Goal: Information Seeking & Learning: Learn about a topic

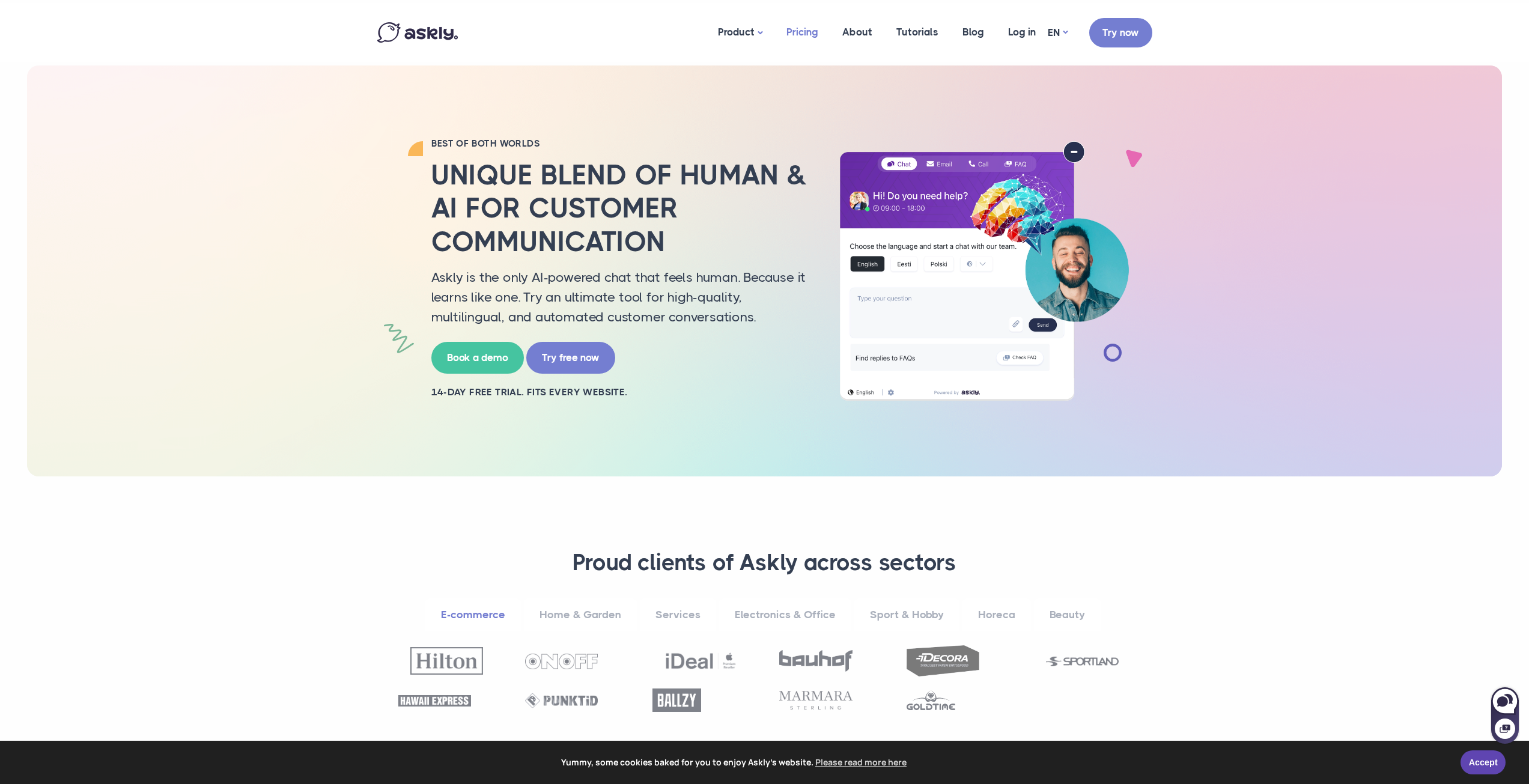
click at [811, 34] on link "Pricing" at bounding box center [802, 32] width 56 height 58
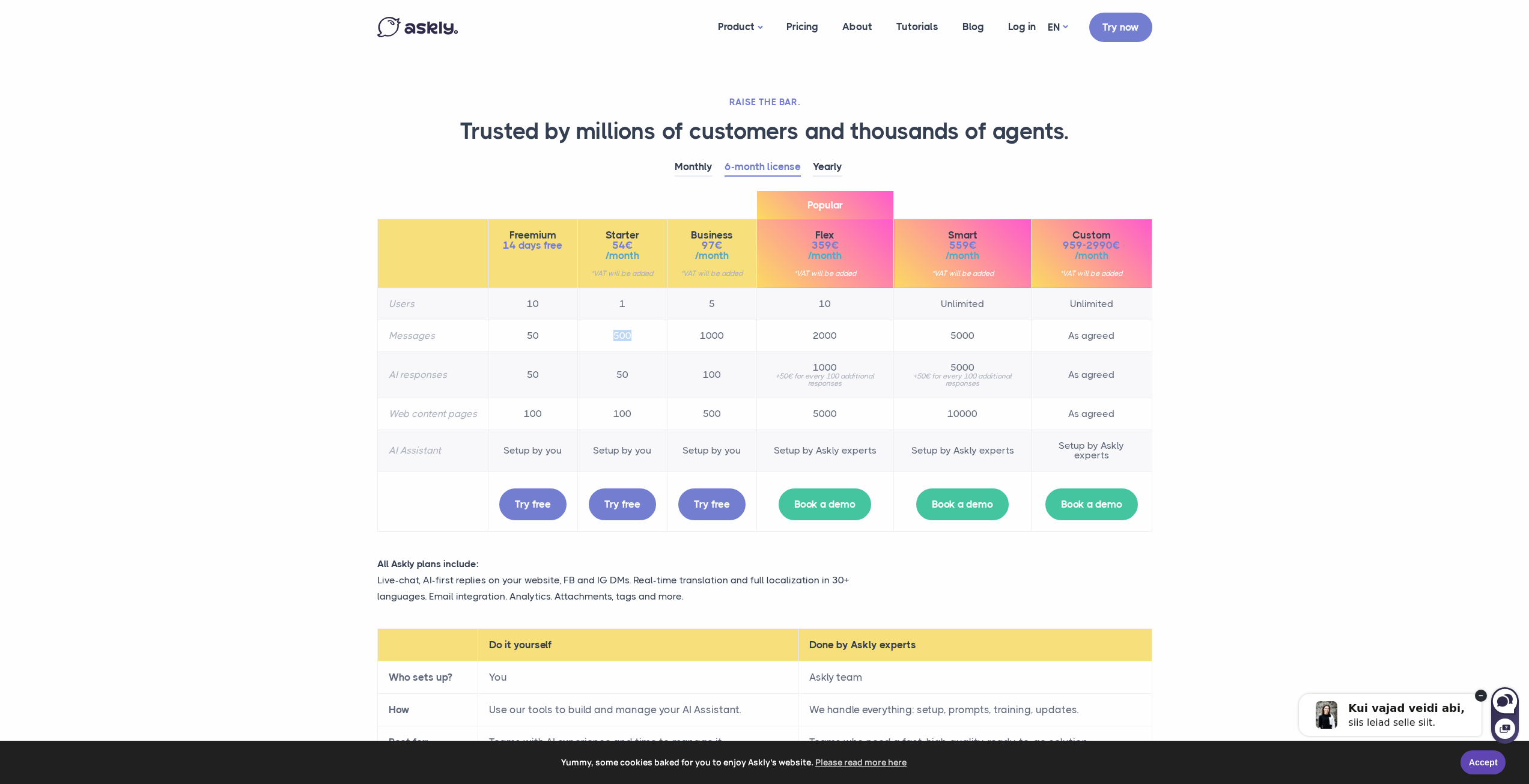
drag, startPoint x: 616, startPoint y: 339, endPoint x: 632, endPoint y: 339, distance: 16.0
click at [632, 339] on td "500" at bounding box center [622, 336] width 89 height 32
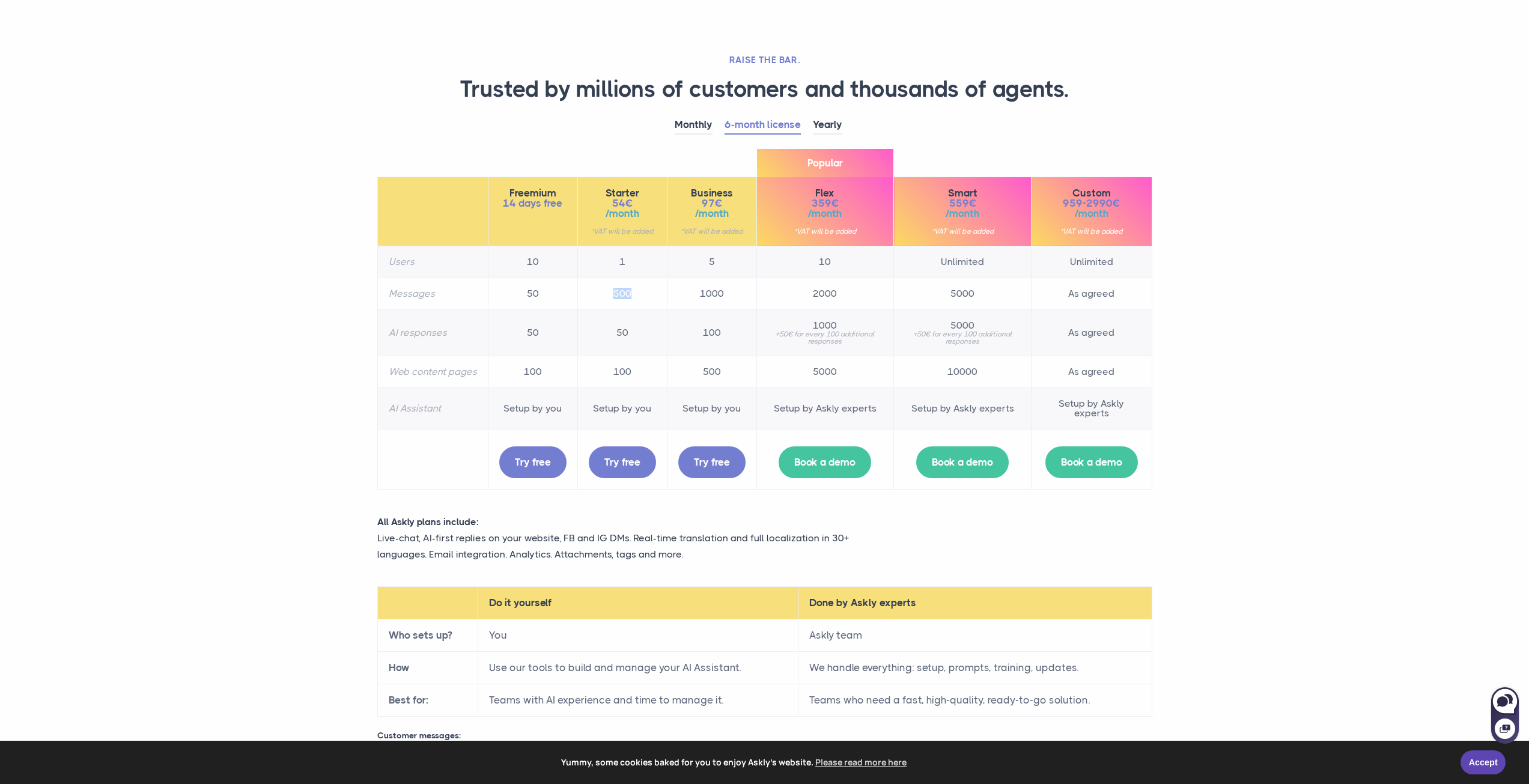
scroll to position [60, 0]
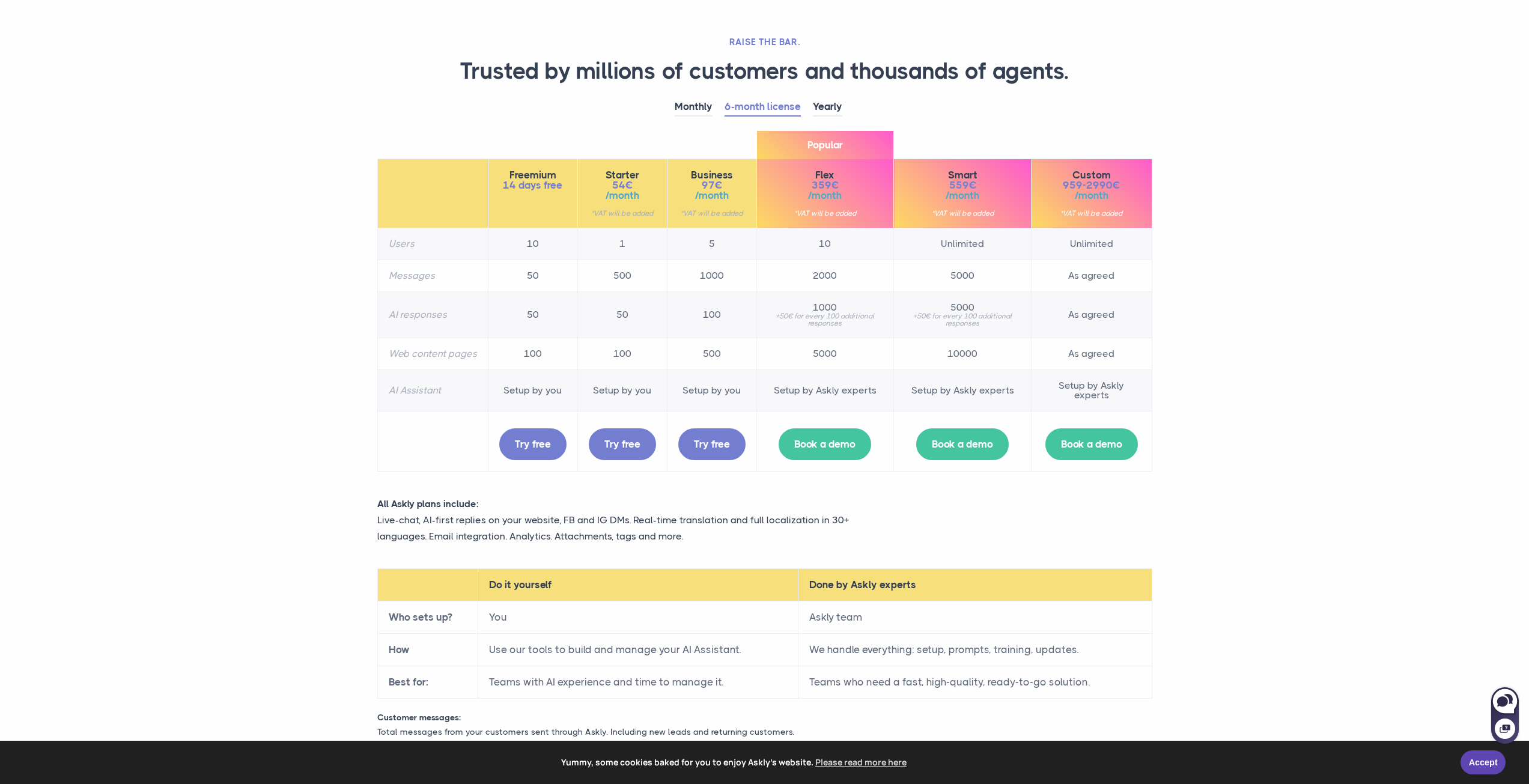
drag, startPoint x: 837, startPoint y: 353, endPoint x: 824, endPoint y: 350, distance: 13.3
click at [824, 350] on td "5000" at bounding box center [825, 353] width 138 height 32
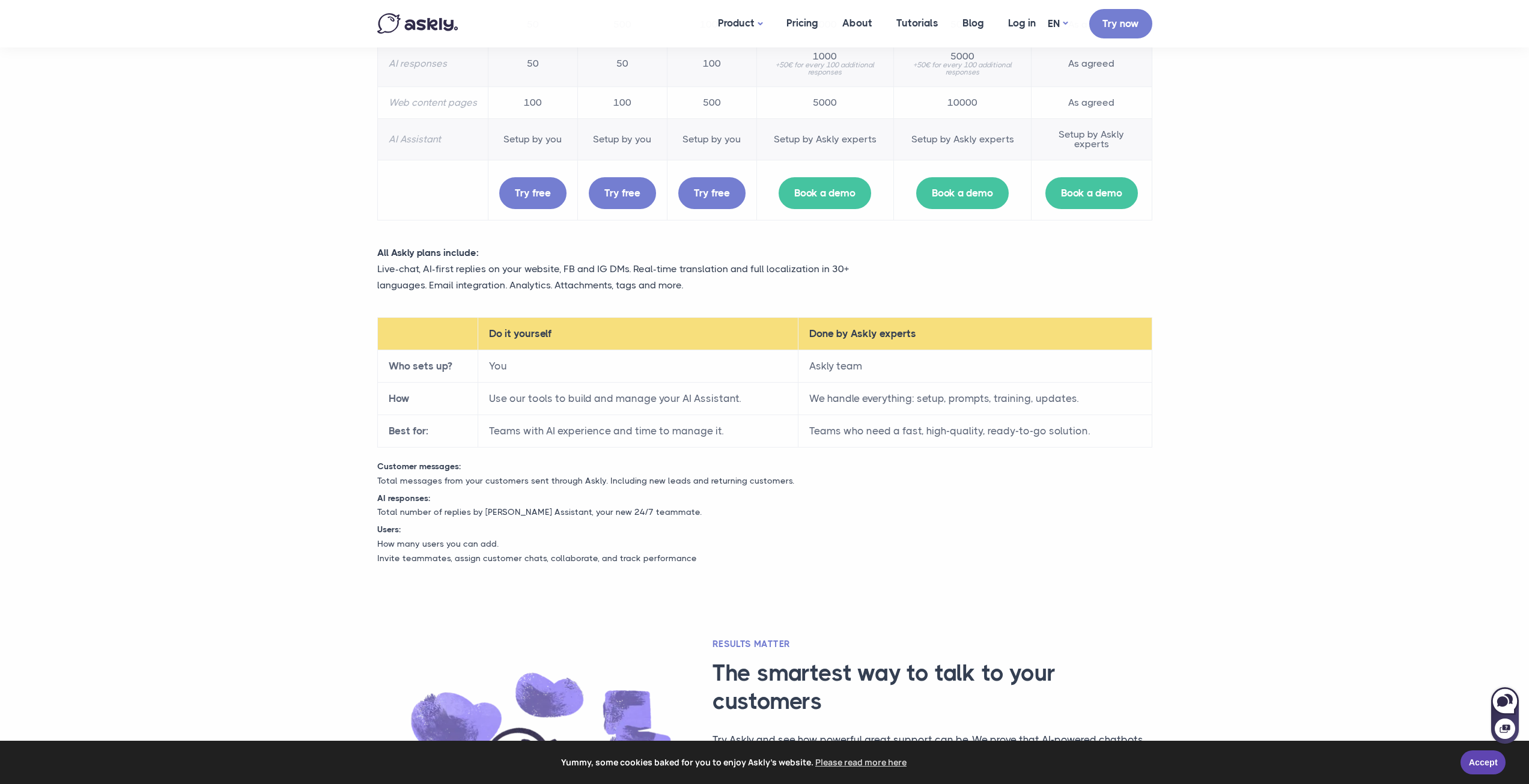
scroll to position [37, 0]
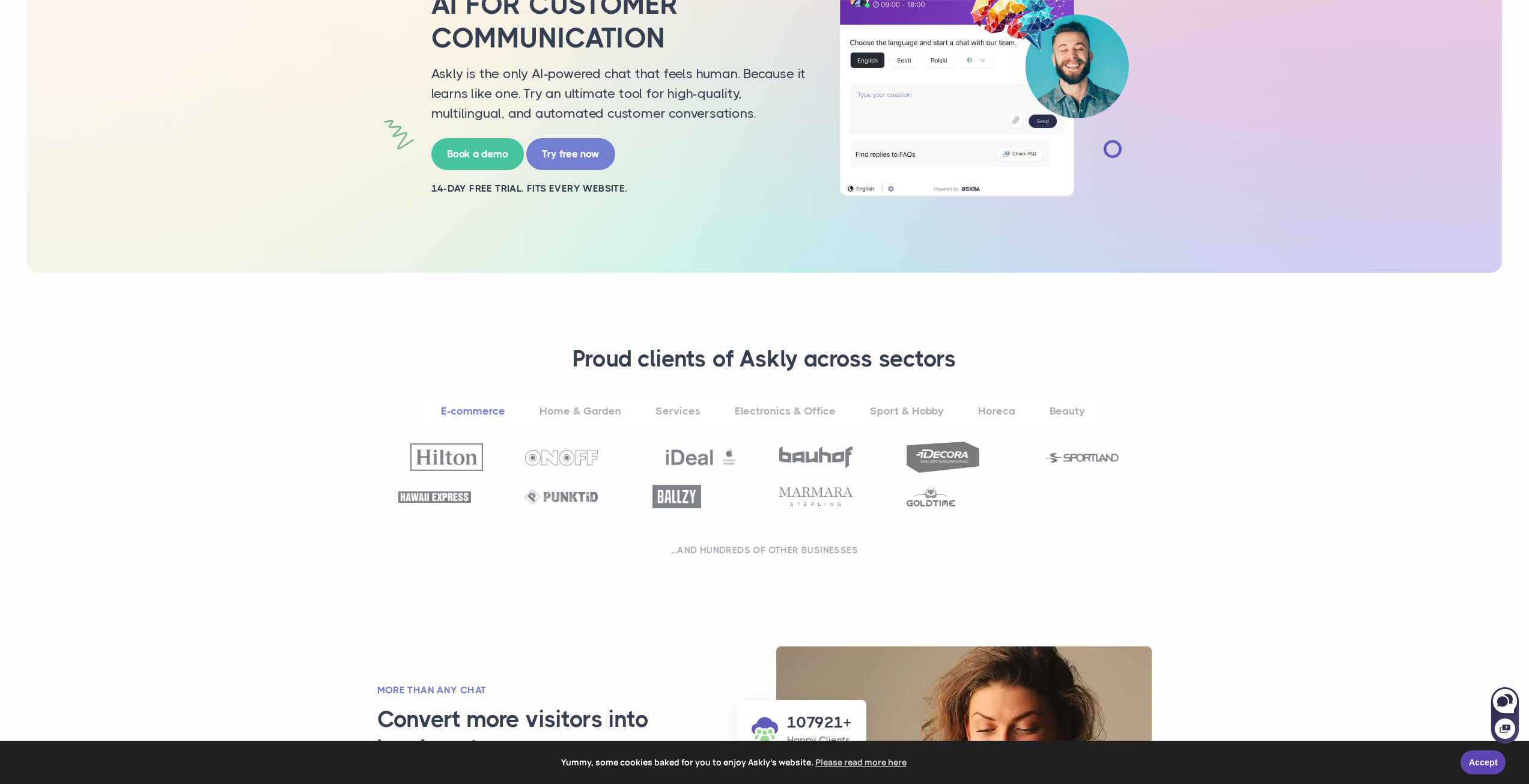
scroll to position [240, 0]
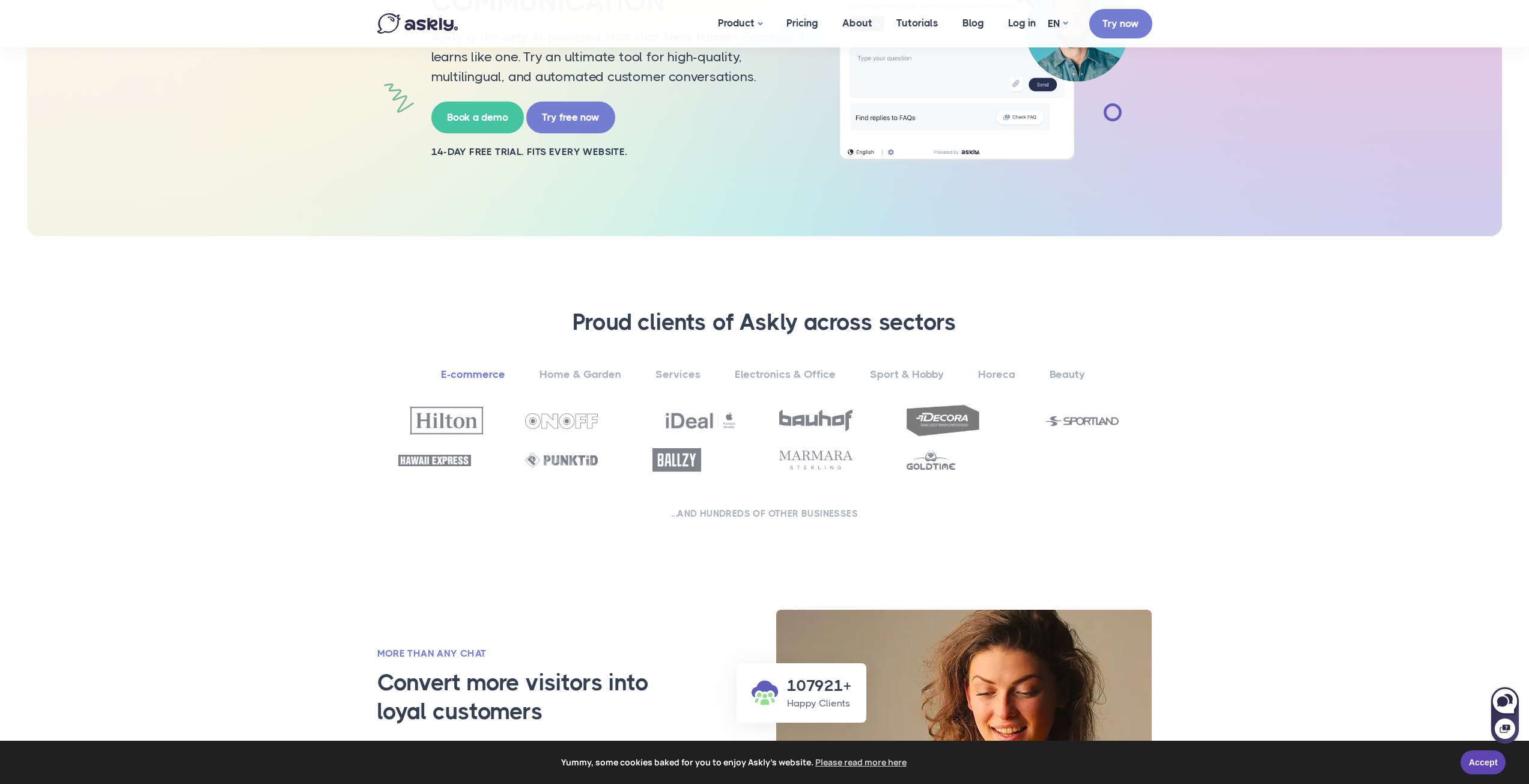
drag, startPoint x: 575, startPoint y: 426, endPoint x: 583, endPoint y: 428, distance: 8.2
click at [575, 427] on img at bounding box center [561, 421] width 73 height 15
click at [584, 423] on img at bounding box center [561, 421] width 73 height 15
click at [986, 424] on div at bounding box center [955, 420] width 127 height 31
click at [1090, 424] on img at bounding box center [1082, 421] width 73 height 10
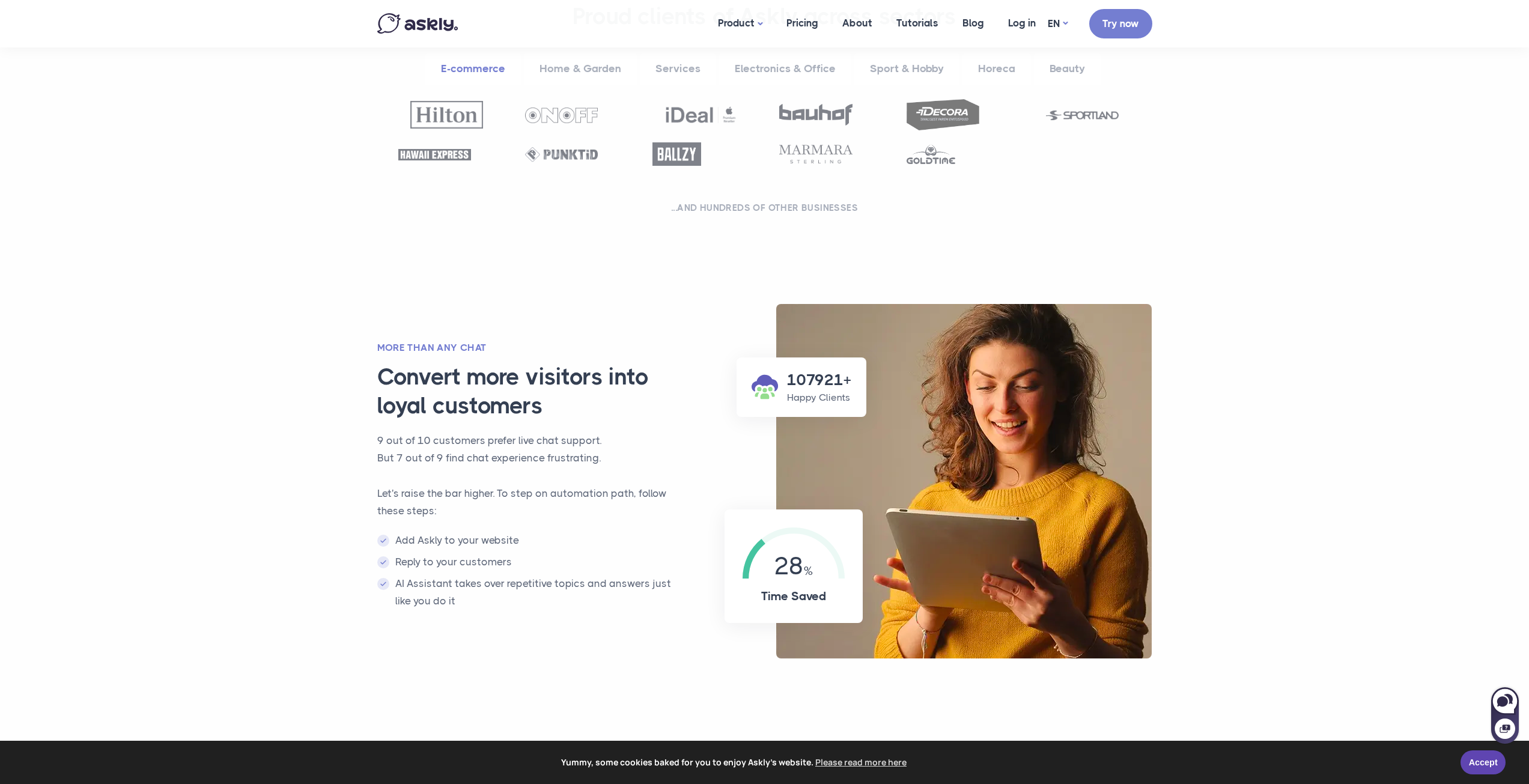
scroll to position [420, 0]
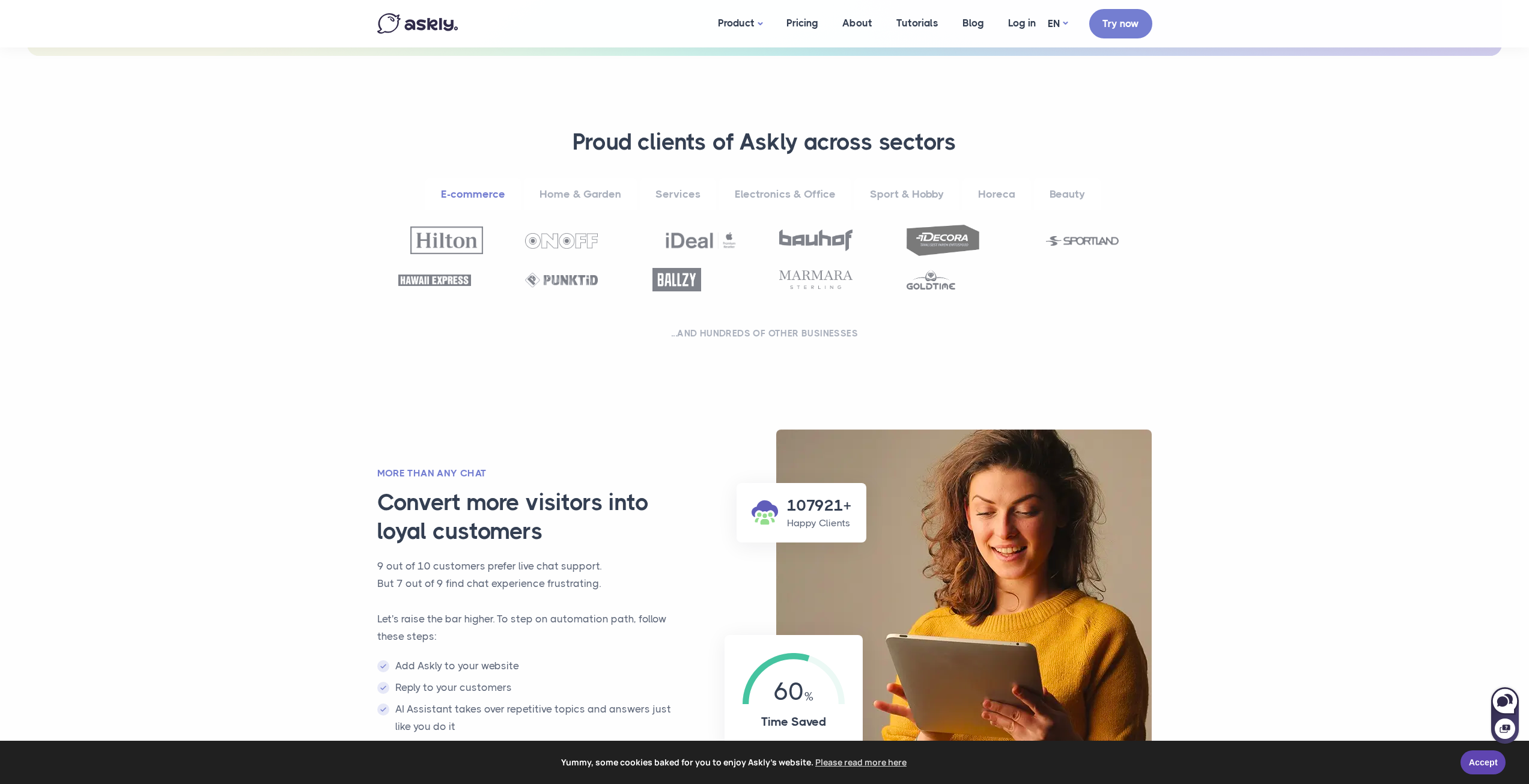
click at [681, 278] on img at bounding box center [677, 279] width 48 height 23
click at [528, 271] on div at bounding box center [574, 279] width 127 height 17
click at [566, 287] on img at bounding box center [561, 280] width 73 height 15
click at [569, 281] on img at bounding box center [561, 280] width 73 height 15
drag, startPoint x: 488, startPoint y: 278, endPoint x: 481, endPoint y: 280, distance: 7.3
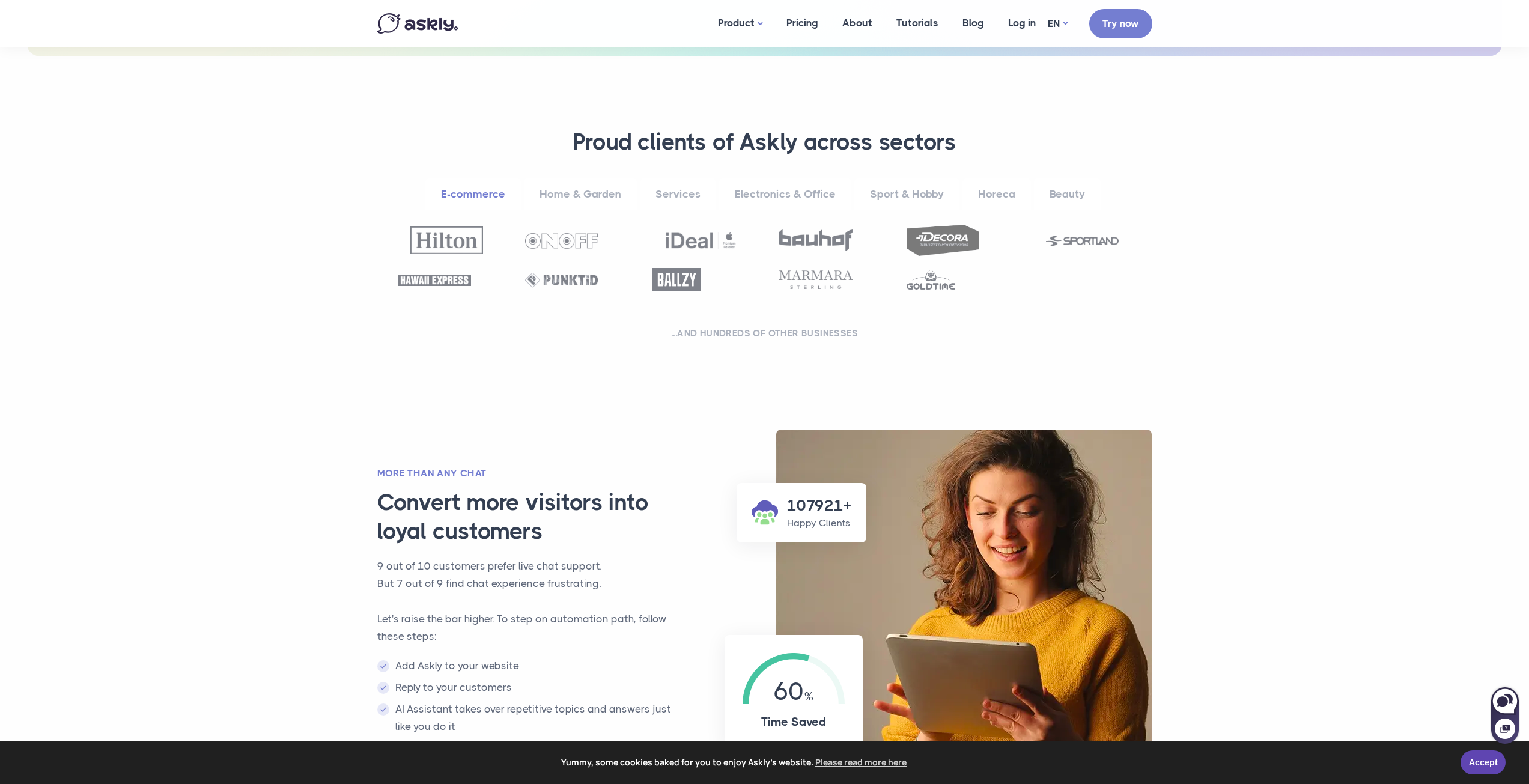
click at [484, 279] on div at bounding box center [447, 279] width 127 height 17
click at [449, 282] on img at bounding box center [434, 280] width 73 height 12
drag, startPoint x: 802, startPoint y: 268, endPoint x: 845, endPoint y: 270, distance: 43.0
click at [805, 271] on div at bounding box center [765, 264] width 763 height 78
click at [902, 274] on div at bounding box center [955, 279] width 127 height 20
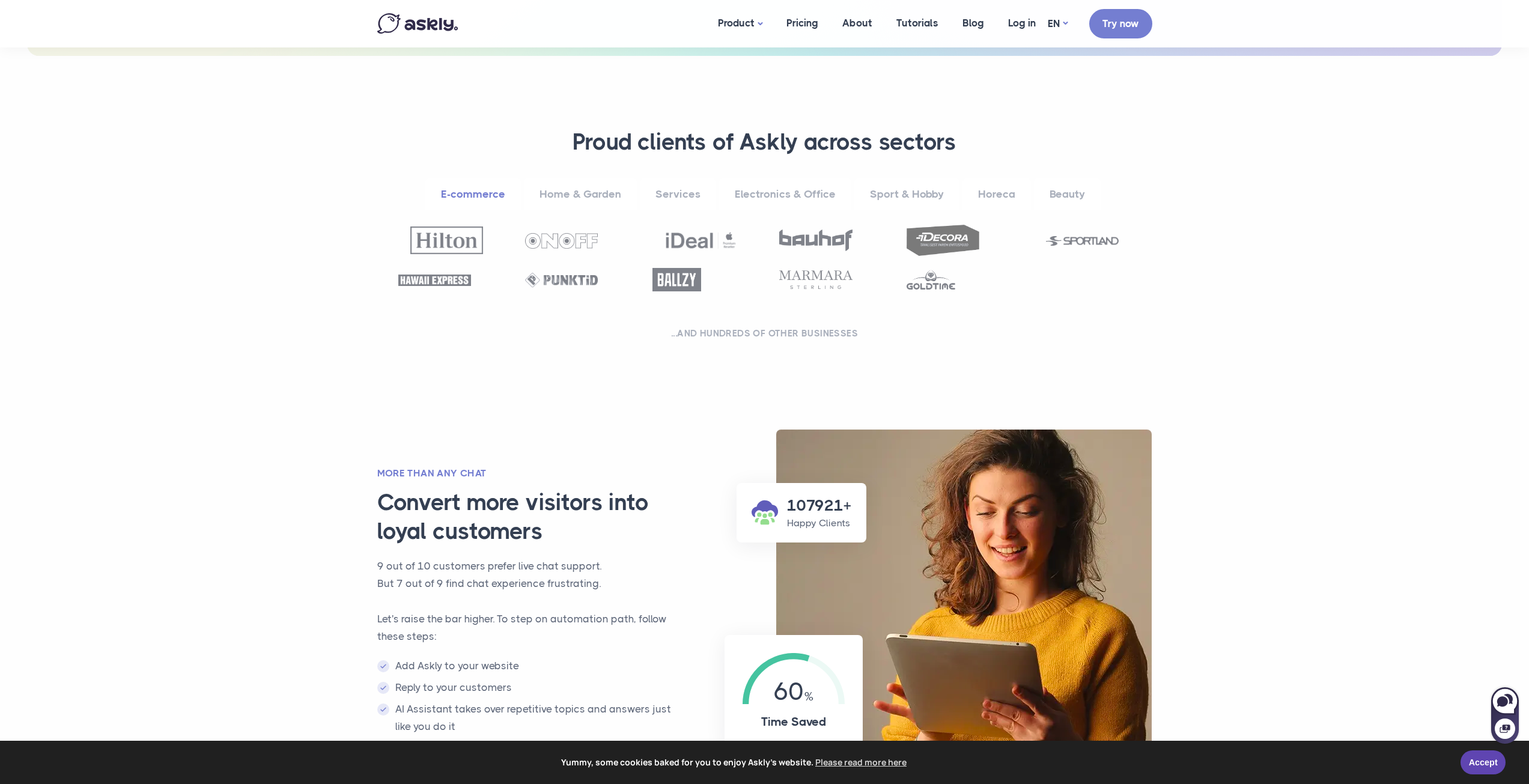
click at [818, 333] on h2 "...and hundreds of other businesses" at bounding box center [765, 333] width 745 height 12
click at [576, 187] on link "Home & Garden" at bounding box center [580, 194] width 113 height 33
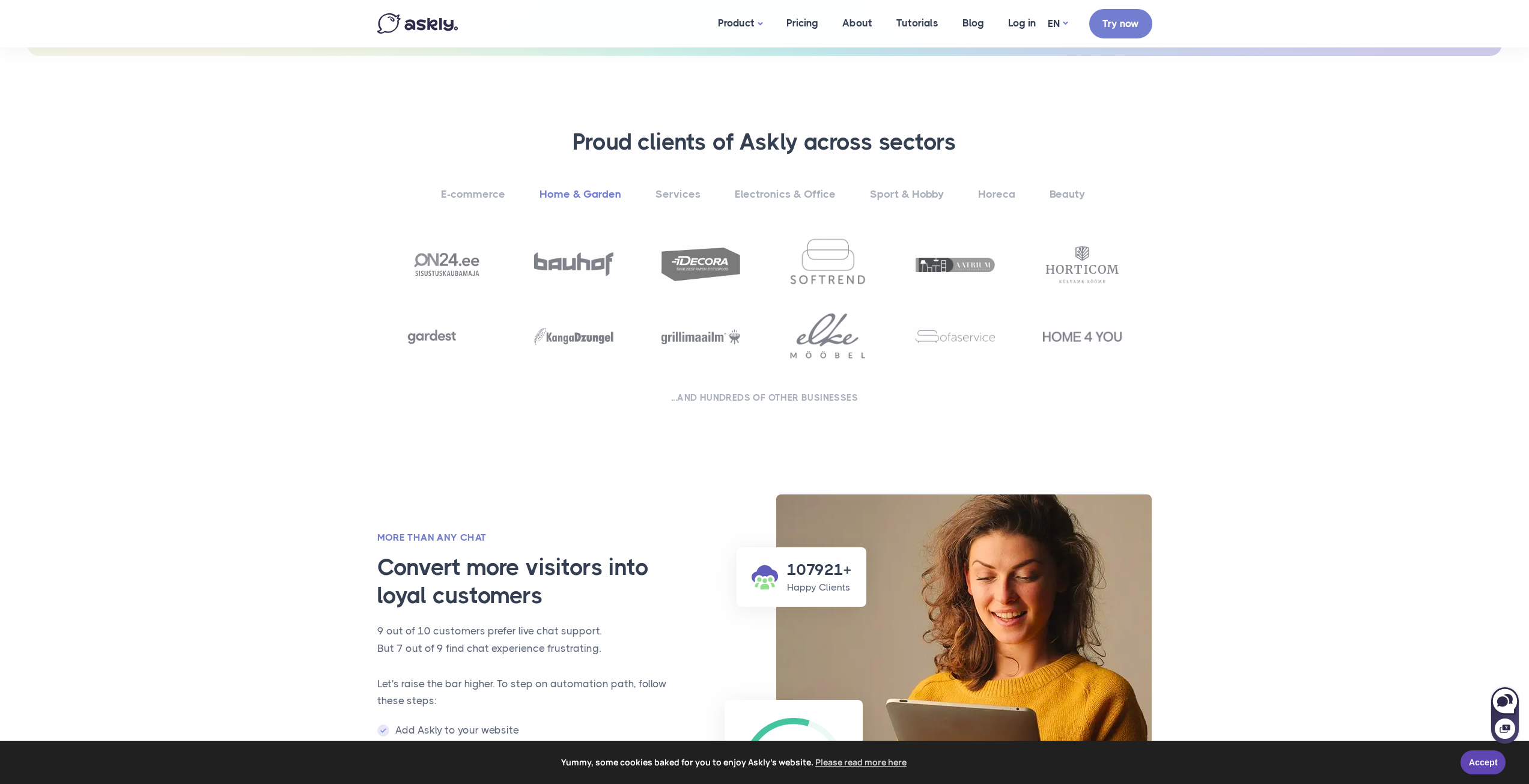
click at [688, 189] on link "Services" at bounding box center [678, 194] width 77 height 33
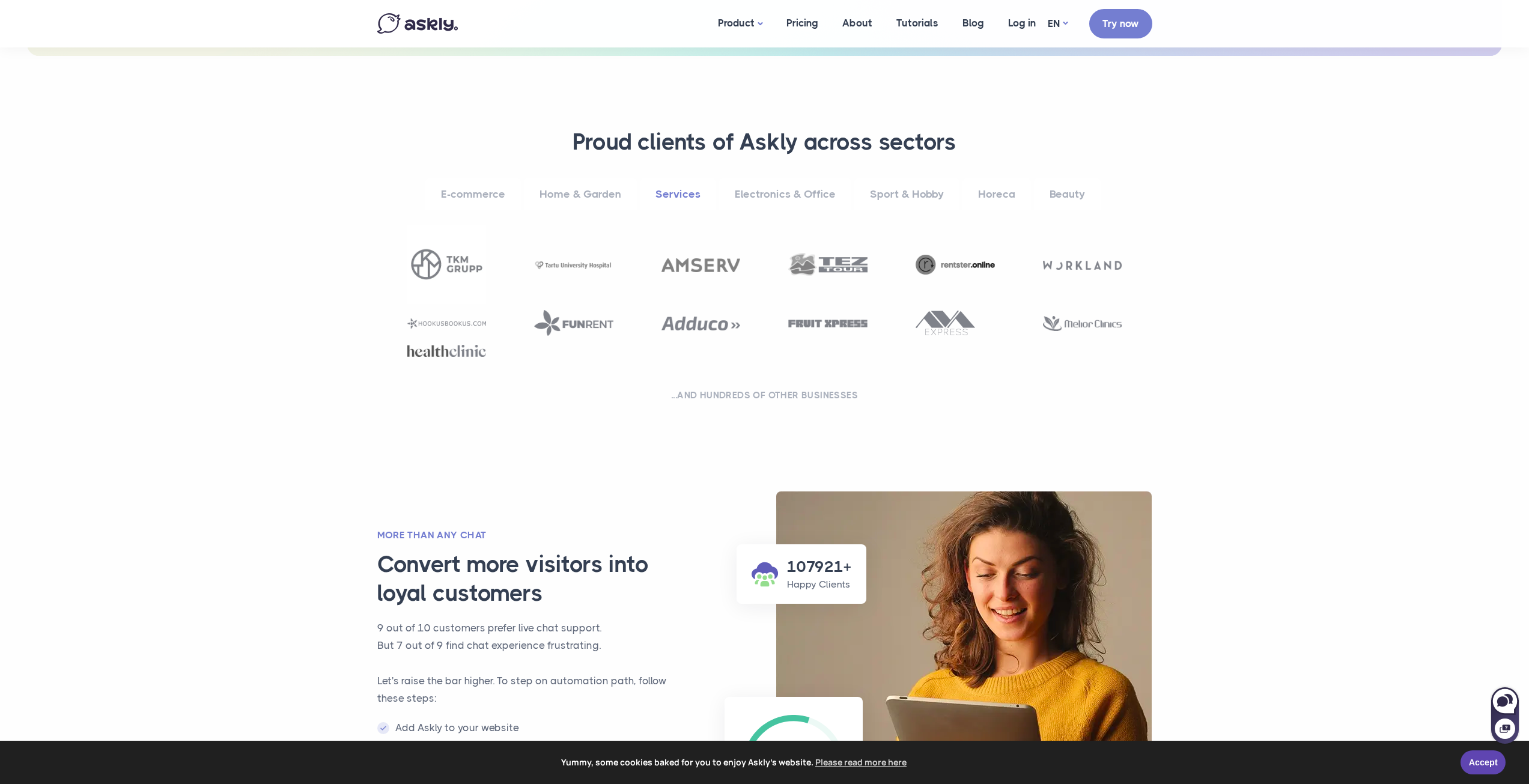
click at [781, 191] on link "Electronics & Office" at bounding box center [786, 194] width 132 height 33
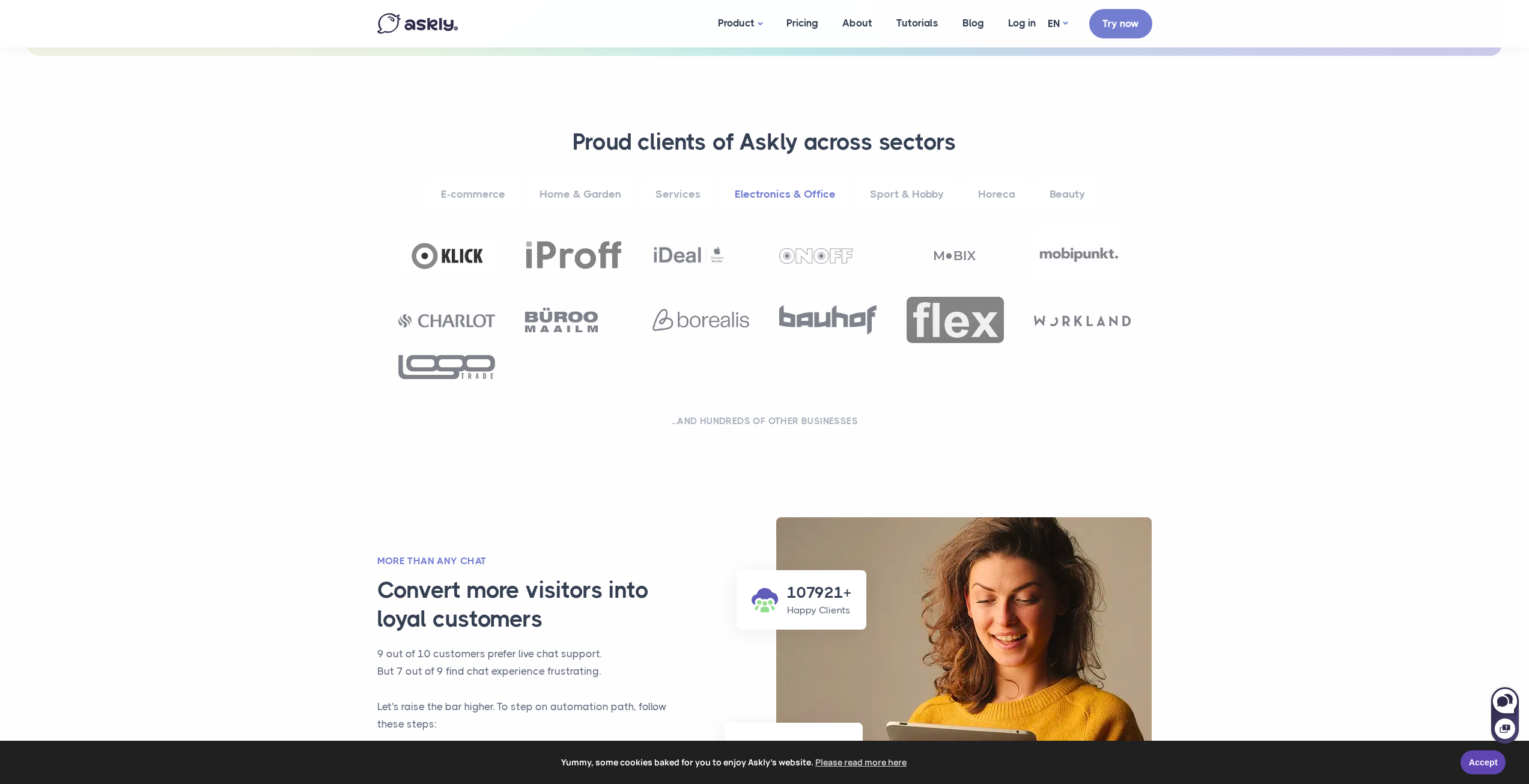
click at [904, 185] on link "Sport & Hobby" at bounding box center [907, 194] width 105 height 33
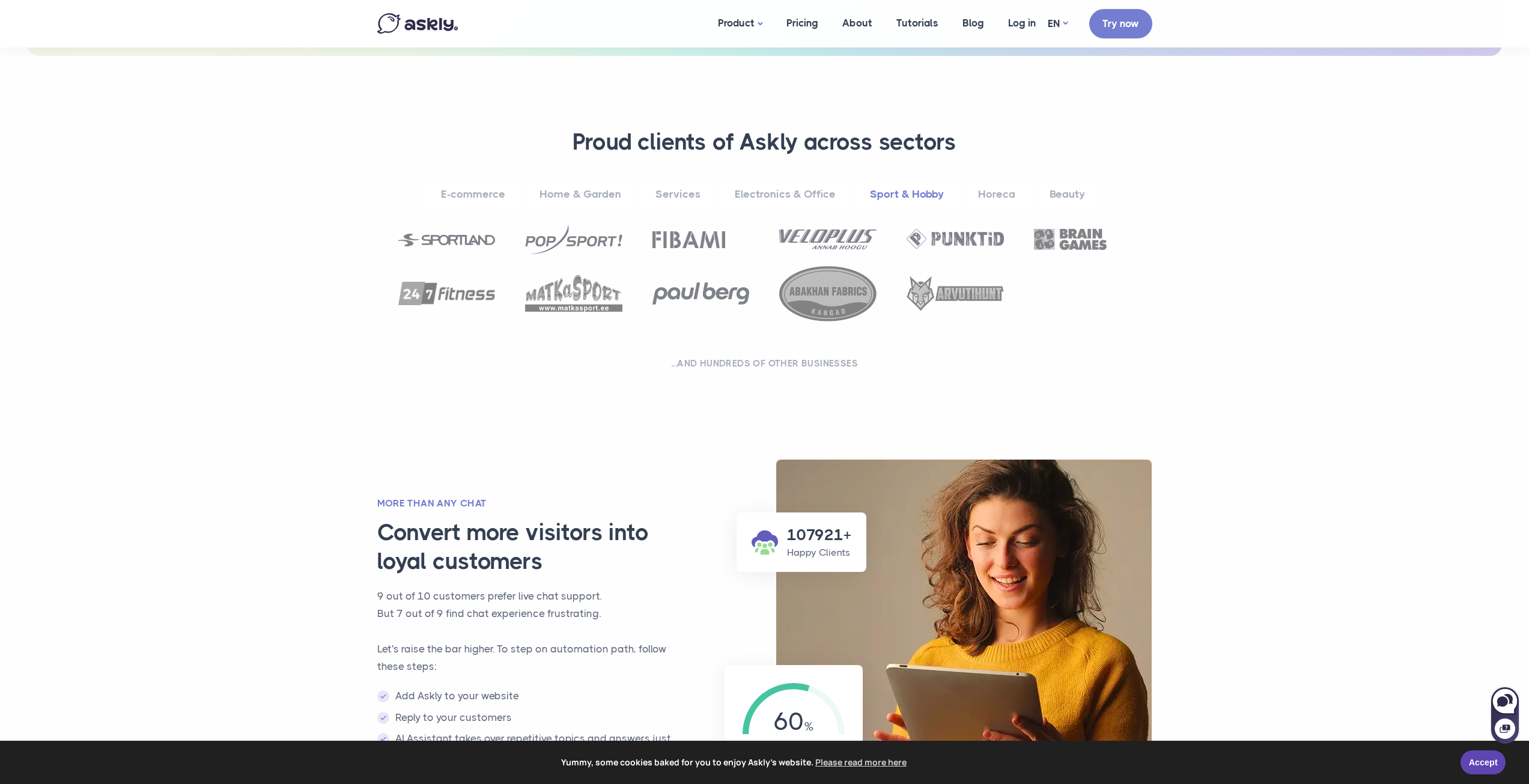
click at [716, 200] on ul "E-commerce Home & Garden Services Electronics & Office Sport & Hobby Horeca Bea…" at bounding box center [765, 197] width 727 height 39
click at [1002, 189] on link "Horeca" at bounding box center [997, 194] width 69 height 33
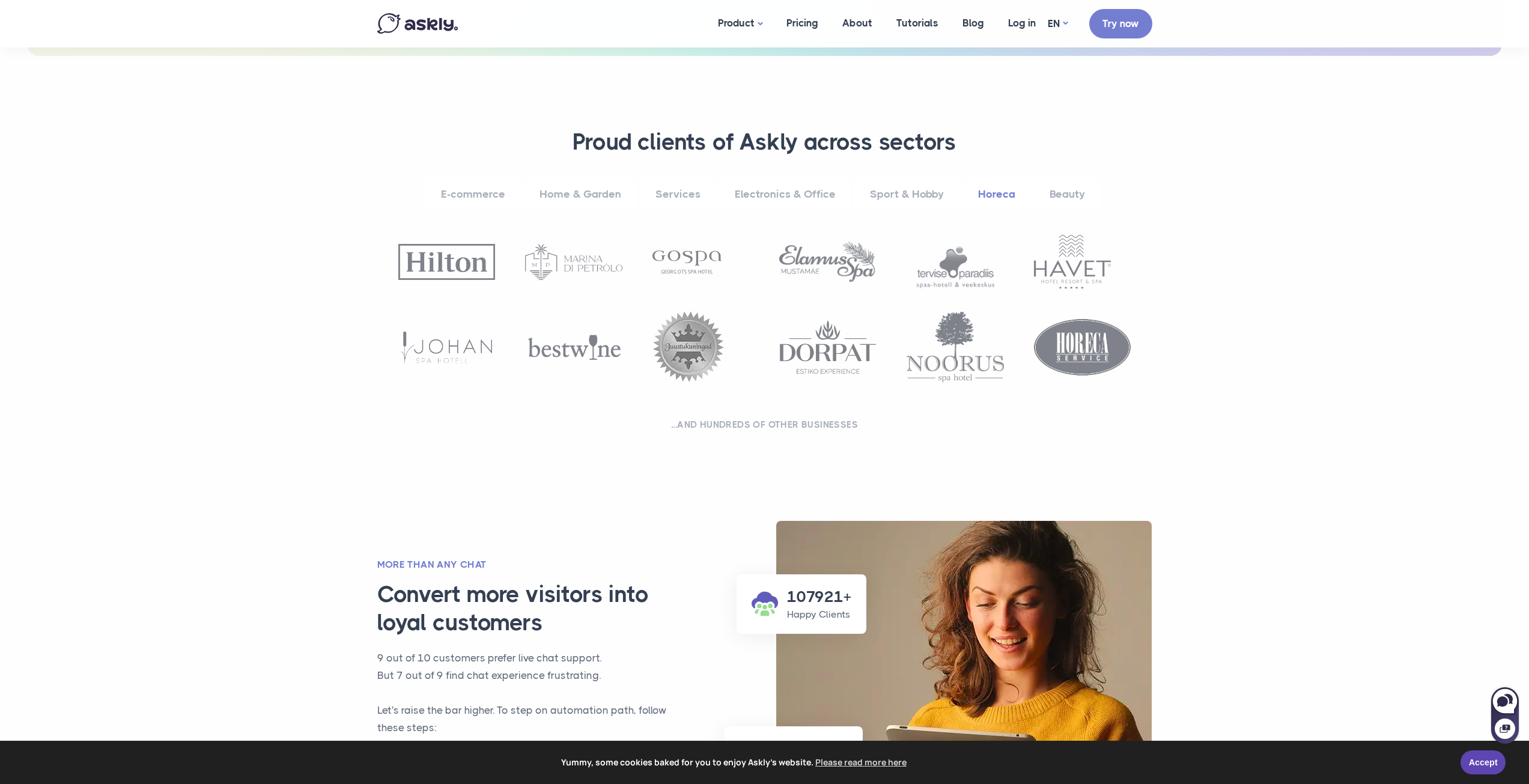
click at [1073, 193] on link "Beauty" at bounding box center [1067, 194] width 67 height 33
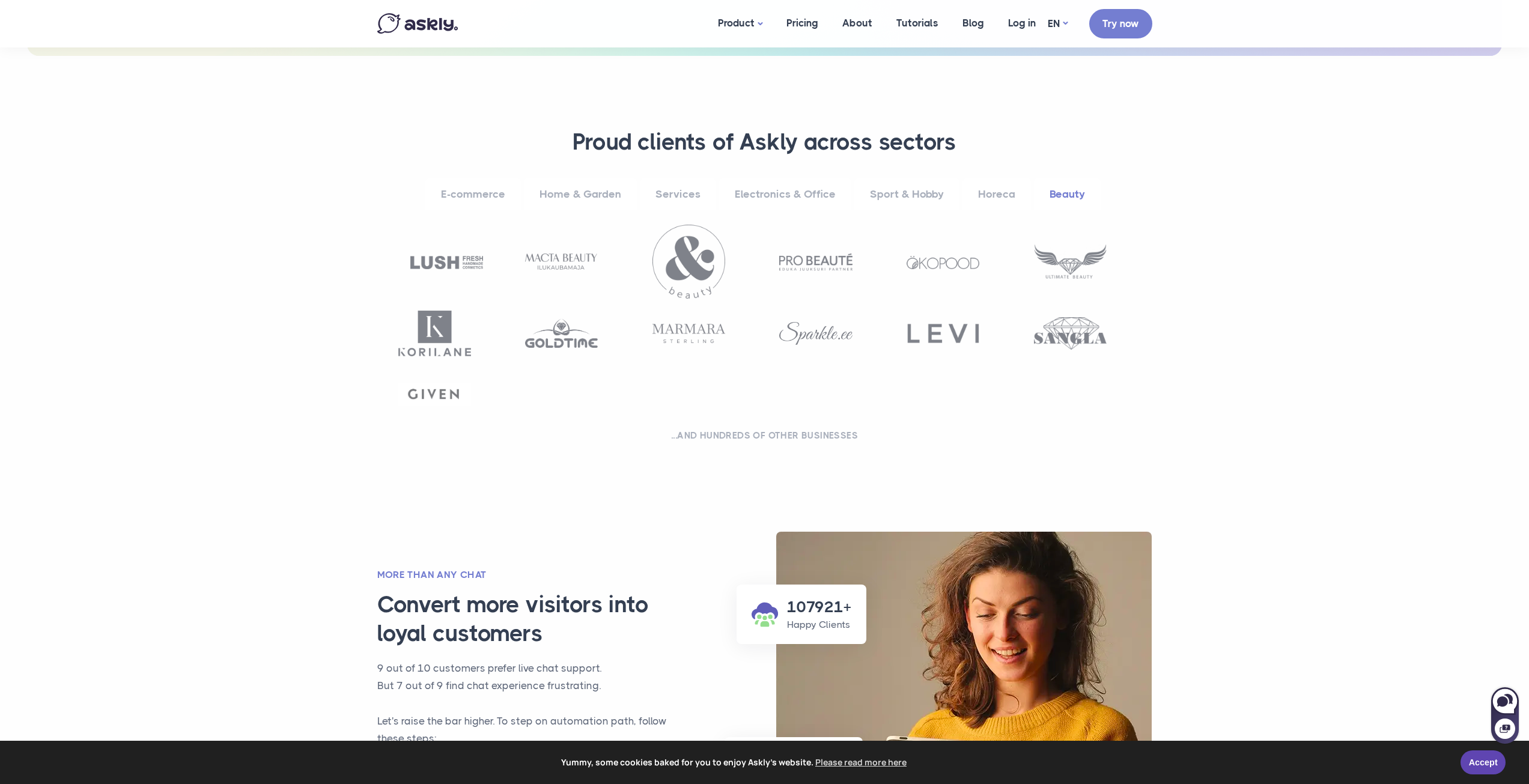
click at [672, 199] on link "Services" at bounding box center [678, 194] width 77 height 33
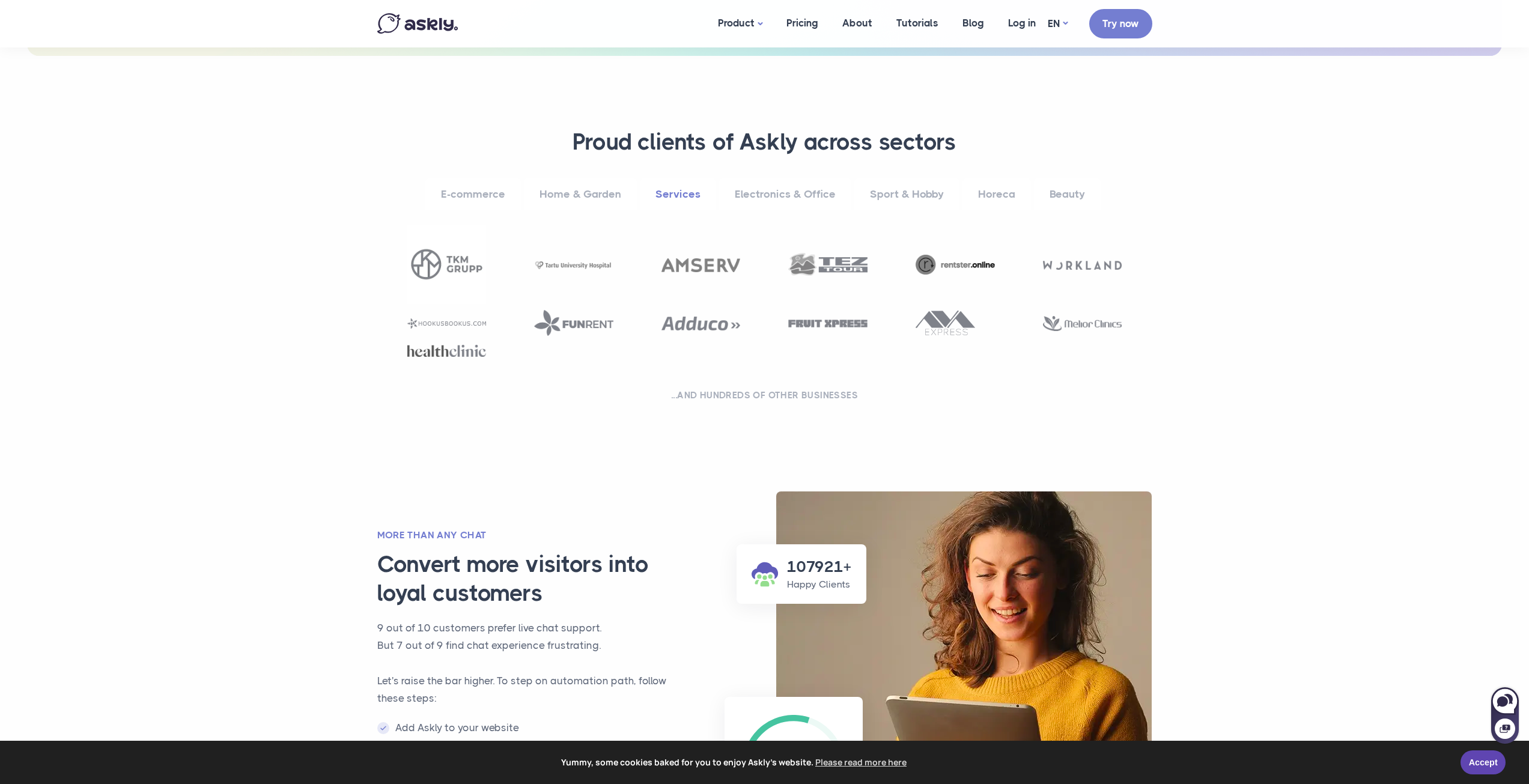
click at [481, 194] on link "E-commerce" at bounding box center [473, 194] width 96 height 33
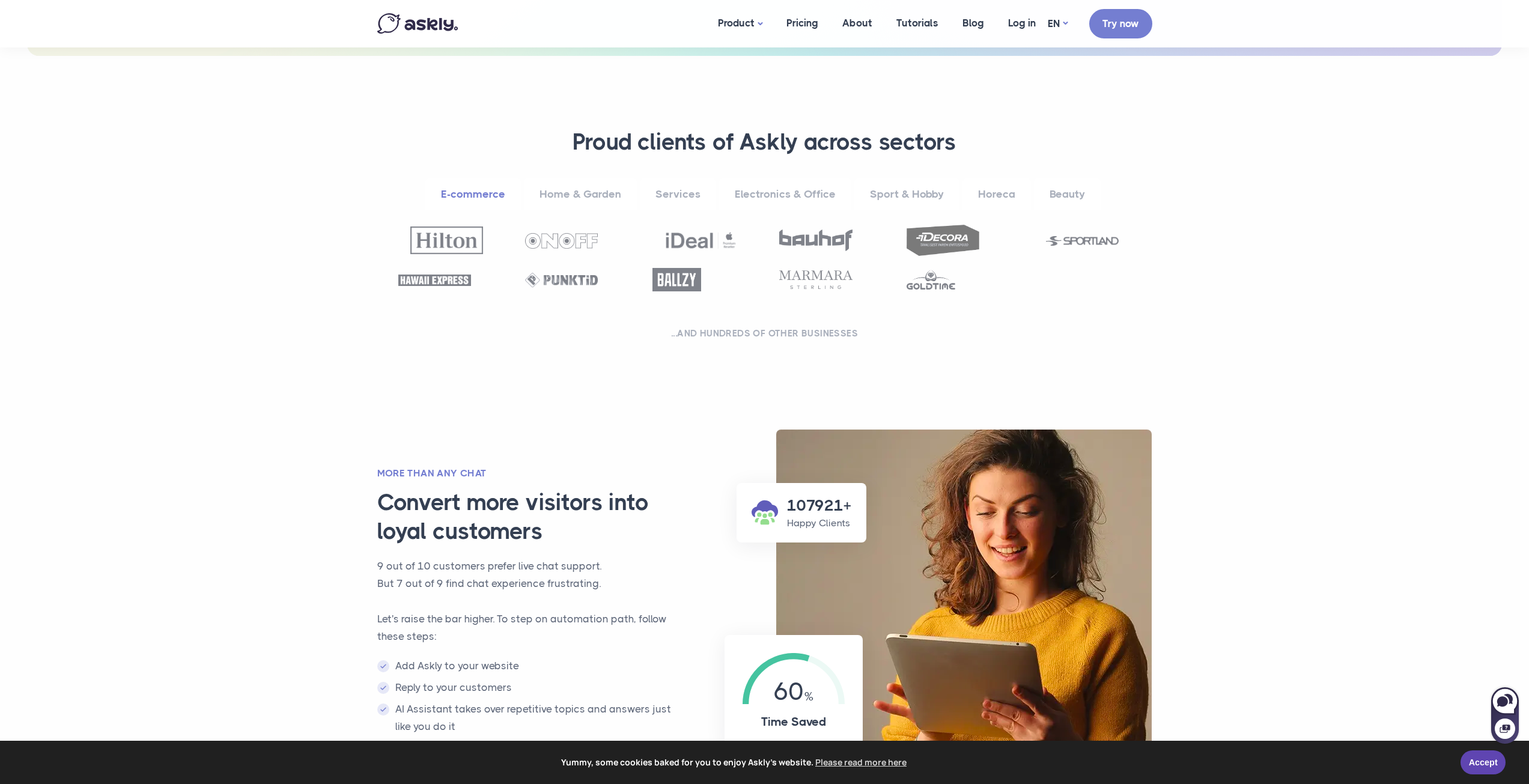
drag, startPoint x: 1064, startPoint y: 197, endPoint x: 1047, endPoint y: 198, distance: 17.0
click at [1064, 197] on link "Beauty" at bounding box center [1067, 194] width 67 height 33
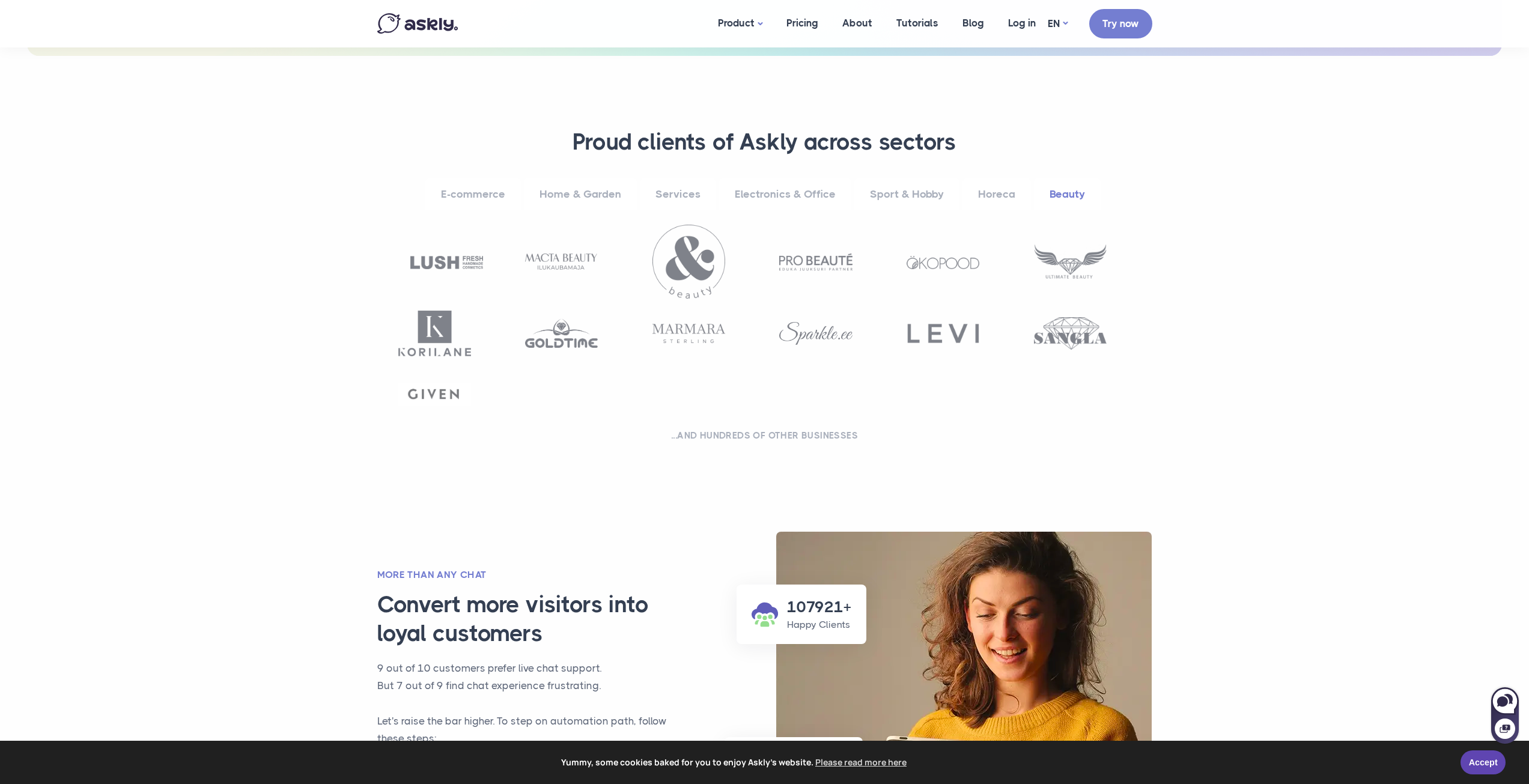
click at [571, 254] on img at bounding box center [561, 262] width 73 height 17
drag, startPoint x: 425, startPoint y: 279, endPoint x: 433, endPoint y: 276, distance: 8.5
click at [427, 279] on div at bounding box center [765, 315] width 763 height 180
click at [439, 341] on img at bounding box center [434, 333] width 73 height 46
drag, startPoint x: 967, startPoint y: 327, endPoint x: 1019, endPoint y: 322, distance: 52.2
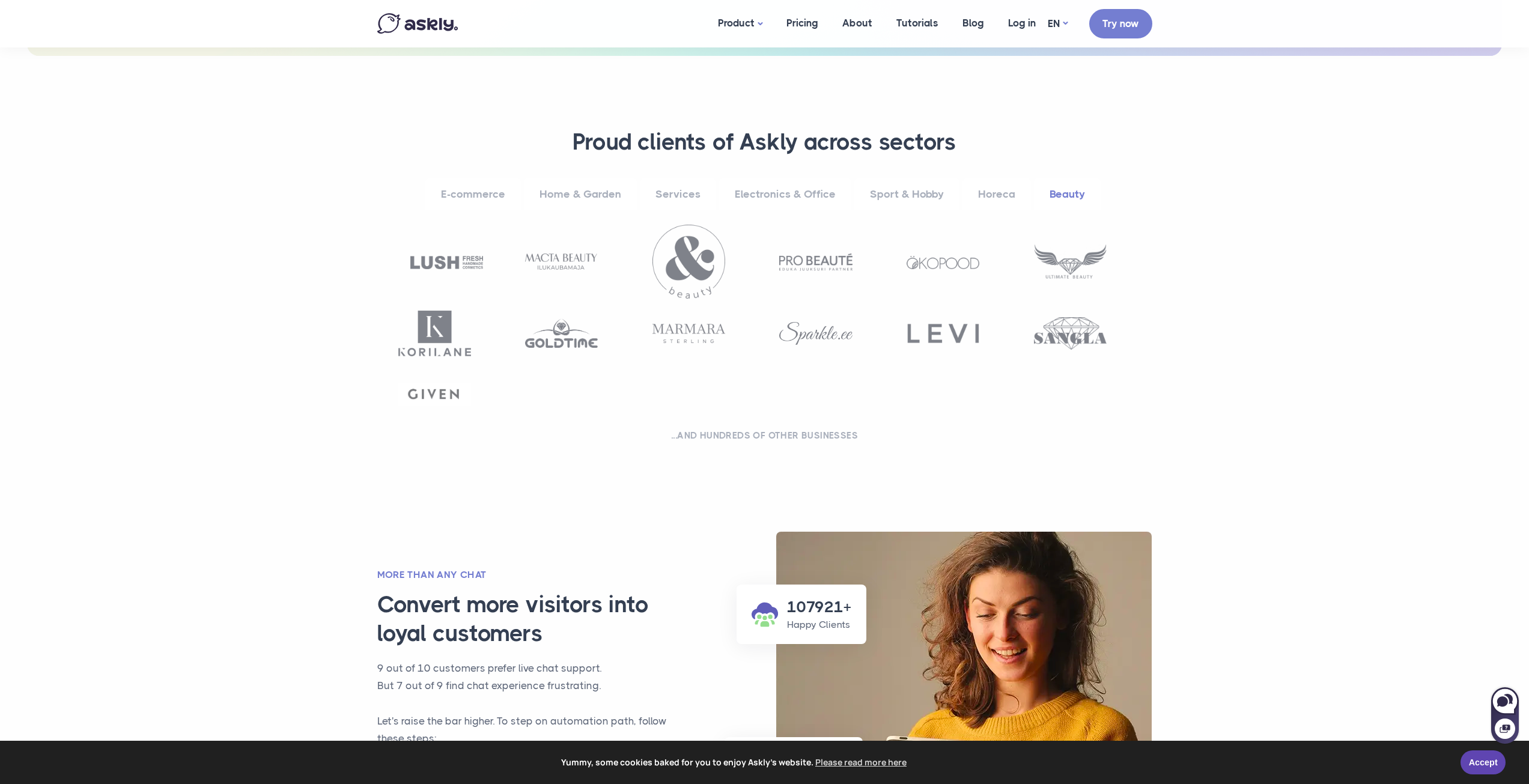
click at [968, 326] on img at bounding box center [943, 333] width 73 height 21
click at [1079, 322] on img at bounding box center [1070, 333] width 73 height 32
click at [1086, 266] on img at bounding box center [1070, 262] width 73 height 35
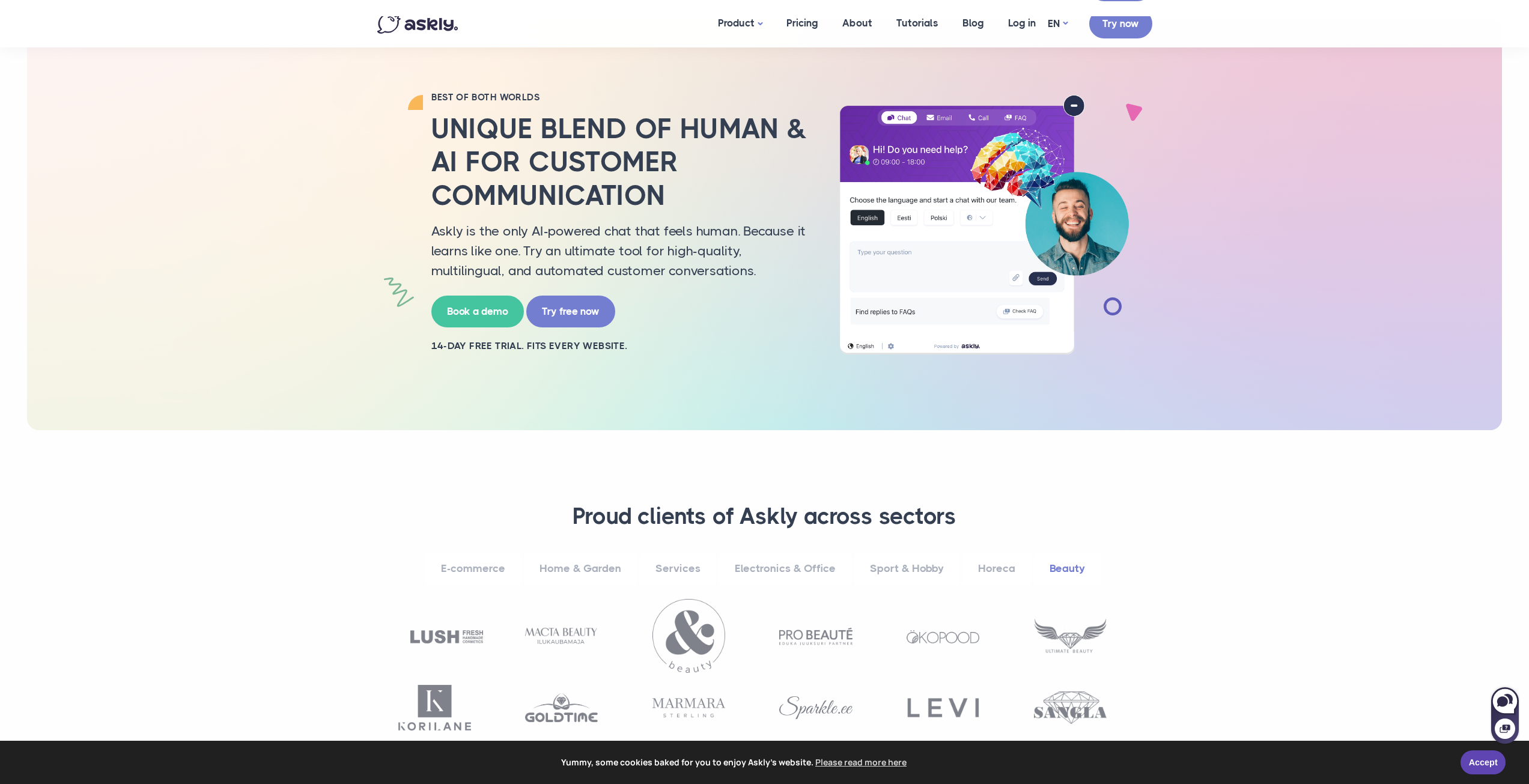
scroll to position [0, 0]
